Goal: Task Accomplishment & Management: Use online tool/utility

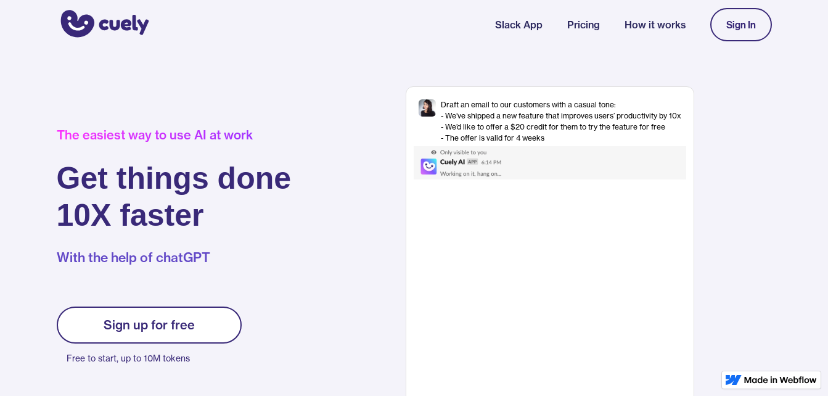
click at [730, 28] on div "Sign In" at bounding box center [741, 24] width 30 height 11
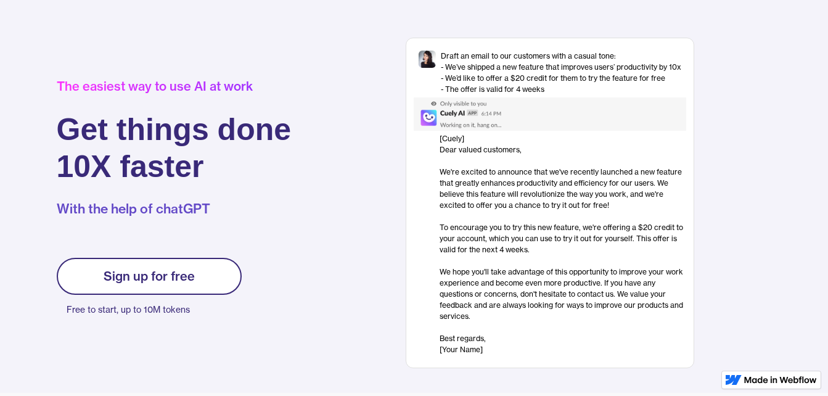
scroll to position [48, 0]
click at [209, 294] on link "Sign up for free" at bounding box center [149, 276] width 185 height 37
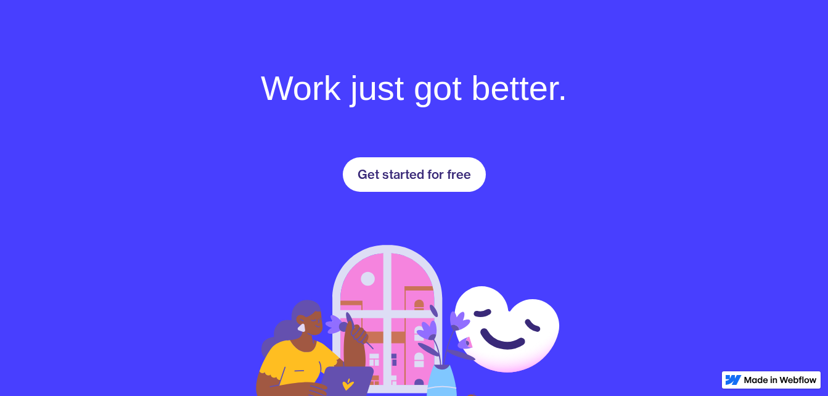
scroll to position [1725, 0]
click at [390, 174] on div "Get started for free" at bounding box center [414, 175] width 113 height 15
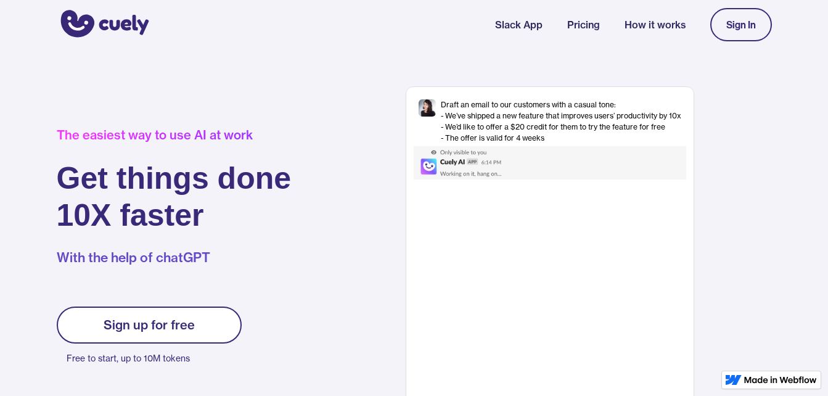
click at [493, 112] on div "Draft an email to our customers with a casual tone: - We’ve shipped a new featu…" at bounding box center [561, 121] width 240 height 44
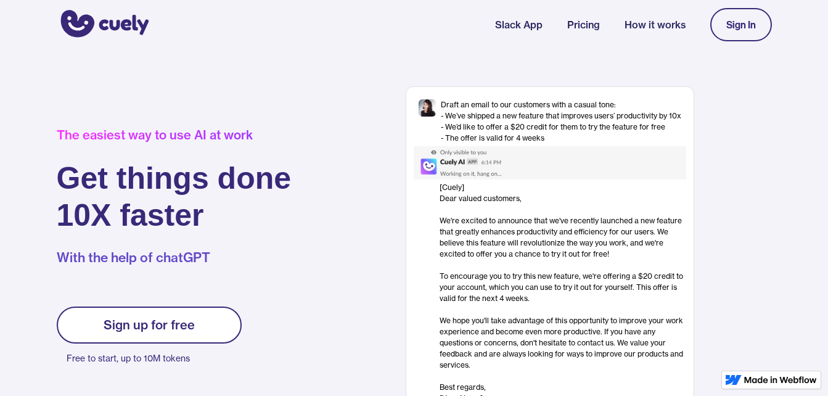
click at [434, 166] on img at bounding box center [474, 162] width 121 height 33
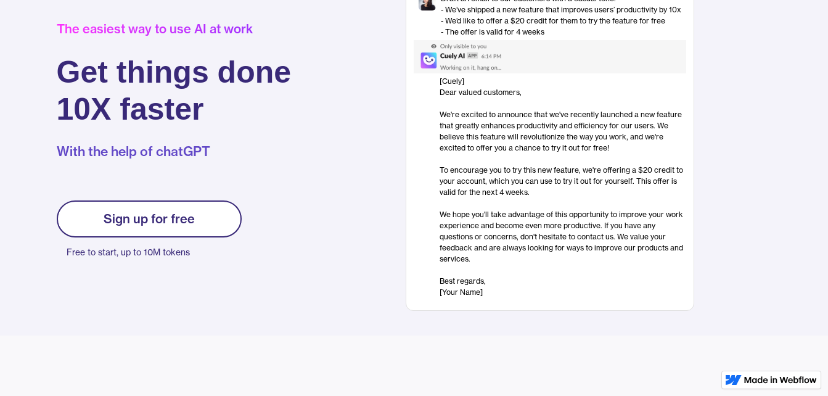
scroll to position [109, 0]
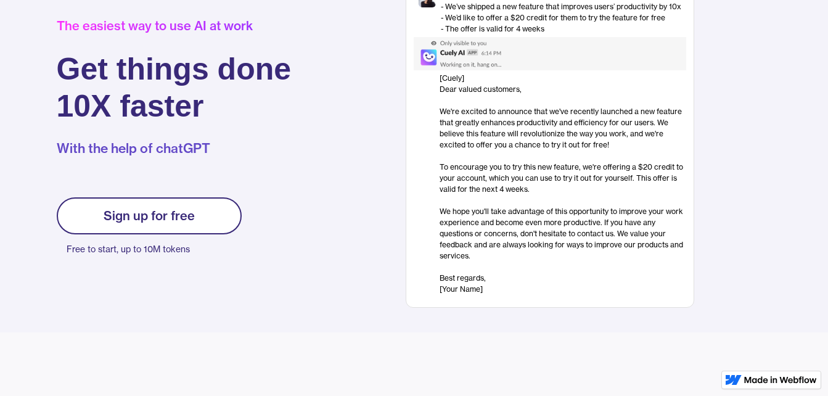
click at [472, 287] on div "[Cuely] Dear valued customers, ‍ We're excited to announce that we've recently …" at bounding box center [563, 184] width 247 height 222
